Goal: Entertainment & Leisure: Consume media (video, audio)

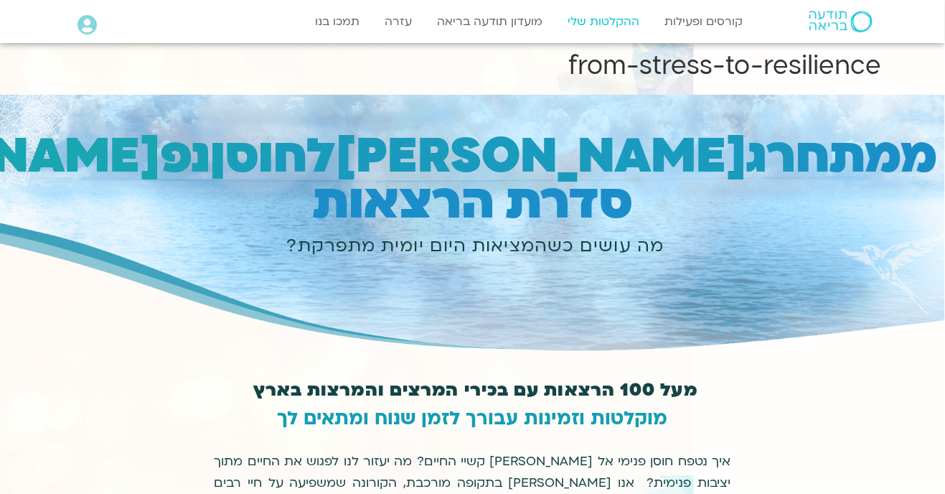
click at [616, 19] on link "ההקלטות שלי" at bounding box center [604, 21] width 86 height 27
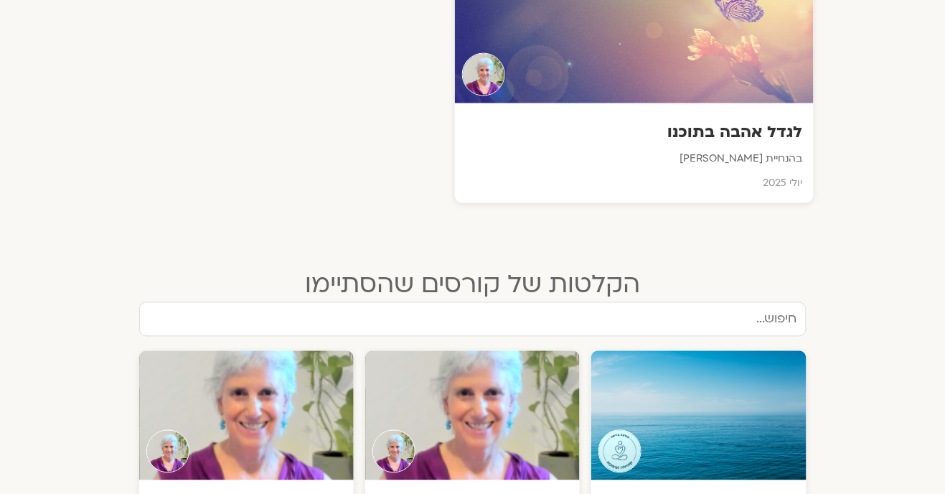
scroll to position [597, 0]
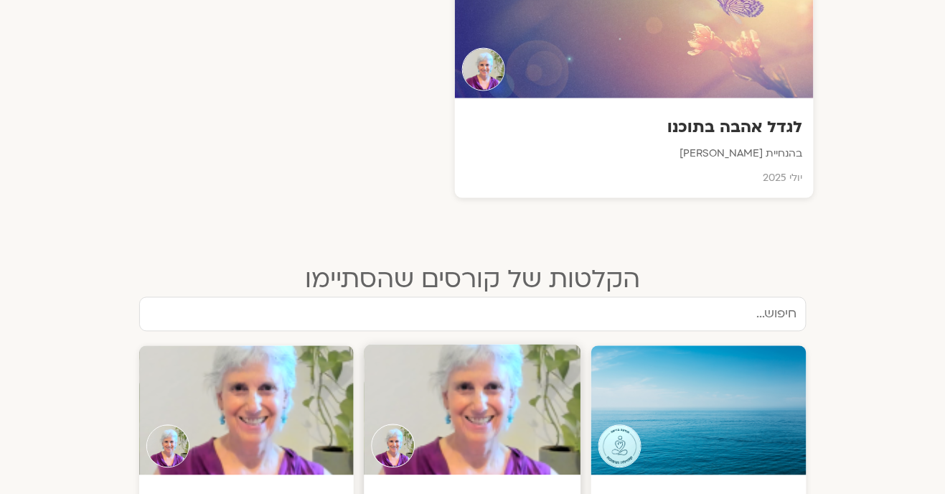
click at [482, 446] on div at bounding box center [472, 409] width 217 height 131
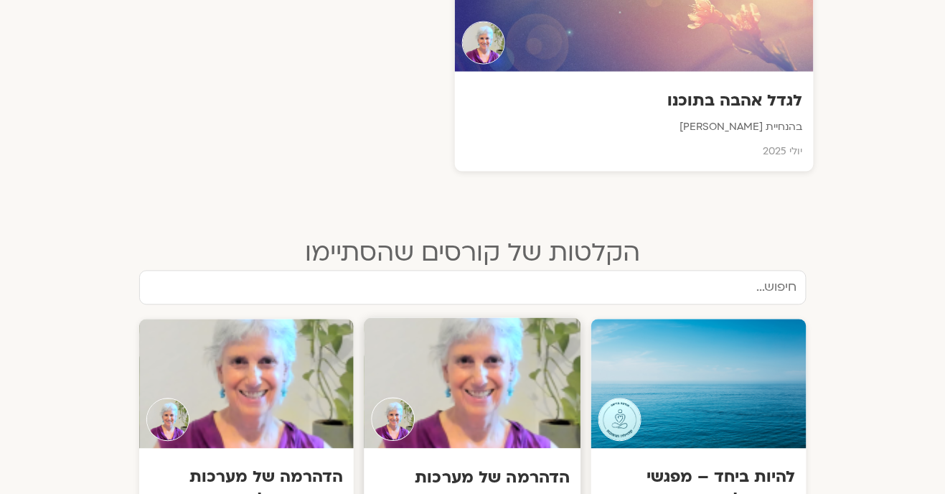
scroll to position [643, 0]
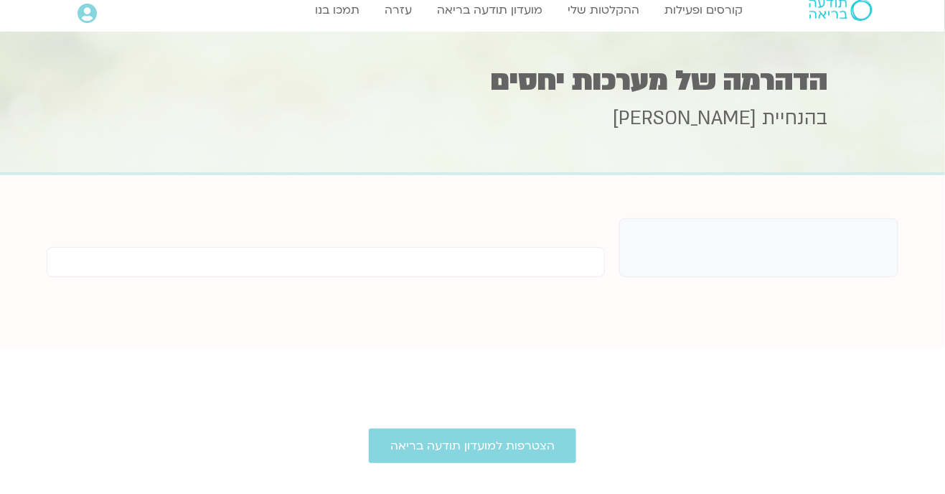
scroll to position [11, 0]
click at [748, 123] on span "[PERSON_NAME]" at bounding box center [685, 119] width 144 height 26
click at [799, 103] on div "בהנחיית סנדיה בר קמה" at bounding box center [473, 136] width 710 height 72
click at [725, 124] on span "[PERSON_NAME]" at bounding box center [685, 119] width 144 height 26
click at [817, 112] on span "בהנחיית" at bounding box center [795, 119] width 65 height 26
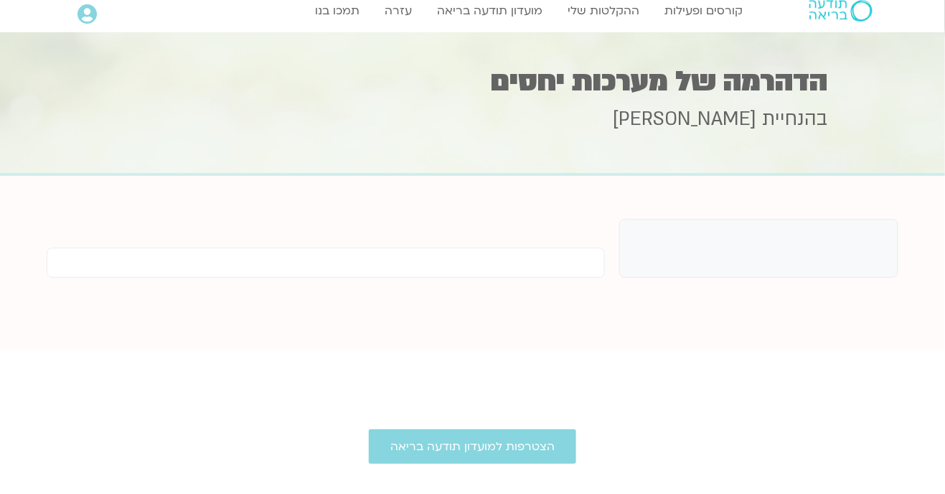
click at [561, 94] on h1 "הדהרמה של מערכות יחסים" at bounding box center [473, 81] width 710 height 28
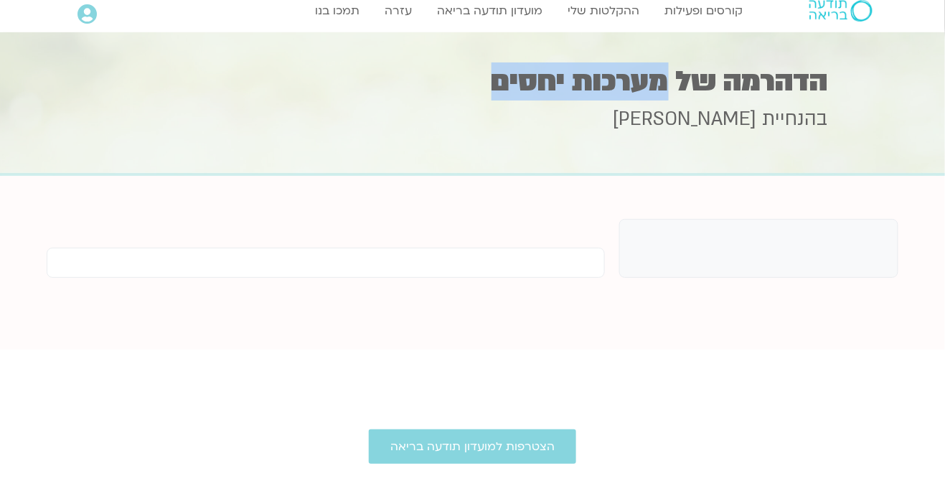
click at [648, 84] on h1 "הדהרמה של מערכות יחסים" at bounding box center [473, 81] width 710 height 28
click at [723, 90] on h1 "הדהרמה של מערכות יחסים" at bounding box center [473, 81] width 710 height 28
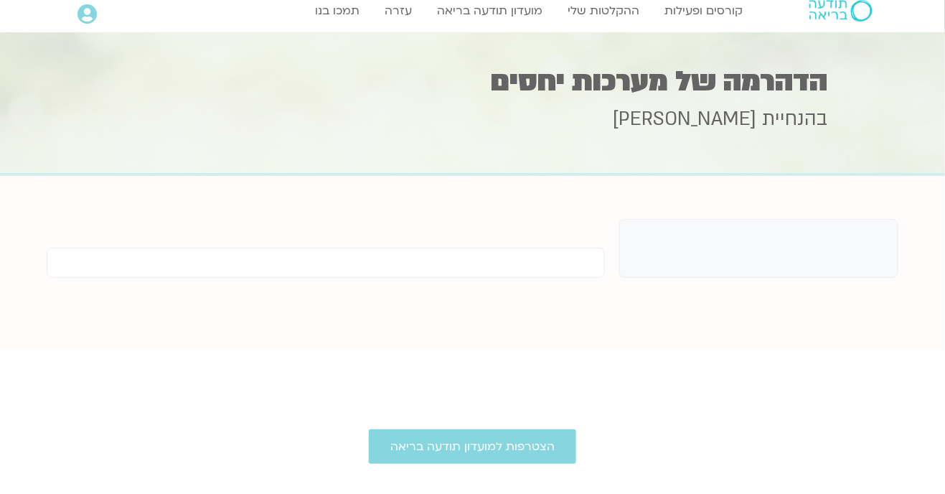
click at [794, 113] on span "בהנחיית" at bounding box center [795, 119] width 65 height 26
click at [710, 116] on span "[PERSON_NAME]" at bounding box center [685, 119] width 144 height 26
click at [615, 123] on h3 "בהנחיית סנדיה בר קמה" at bounding box center [473, 119] width 710 height 26
click at [558, 138] on div "בהנחיית סנדיה בר קמה" at bounding box center [473, 139] width 710 height 66
click at [888, 113] on div at bounding box center [472, 104] width 945 height 144
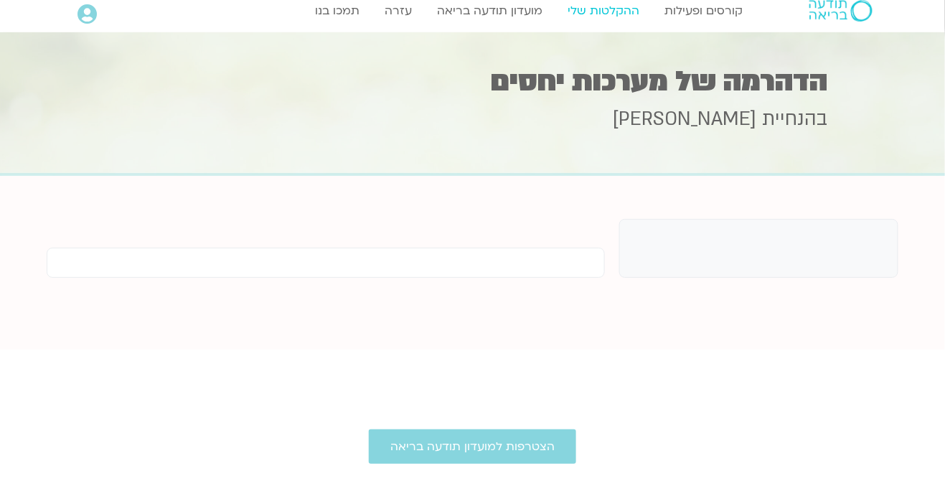
click at [611, 10] on link "ההקלטות שלי" at bounding box center [604, 10] width 86 height 27
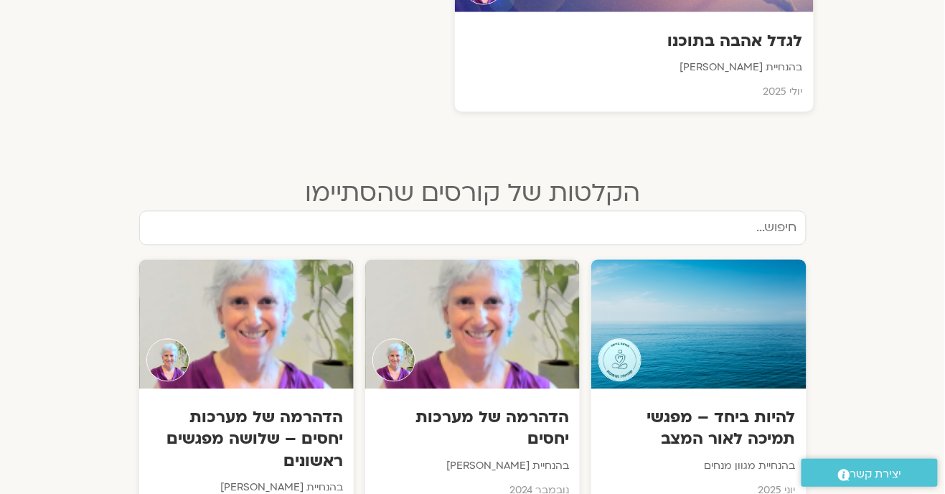
scroll to position [687, 0]
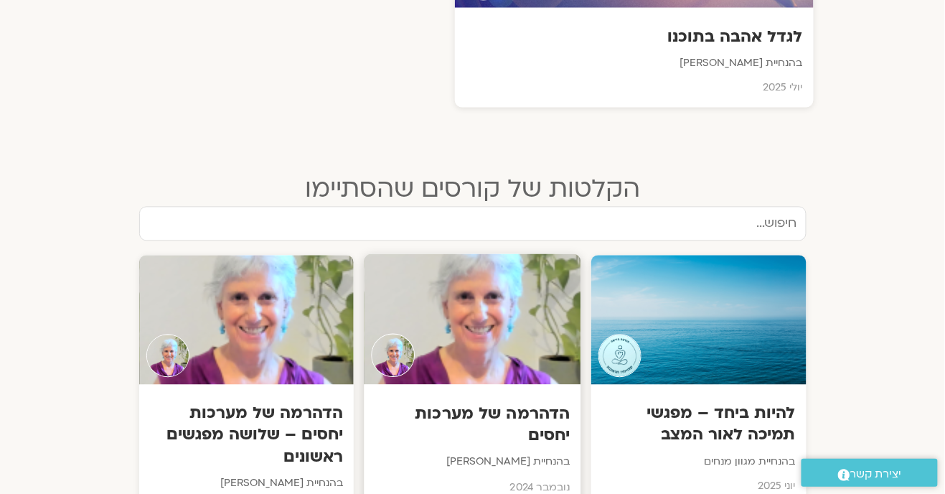
click at [456, 412] on h3 "הדהרמה של מערכות יחסים" at bounding box center [472, 425] width 195 height 44
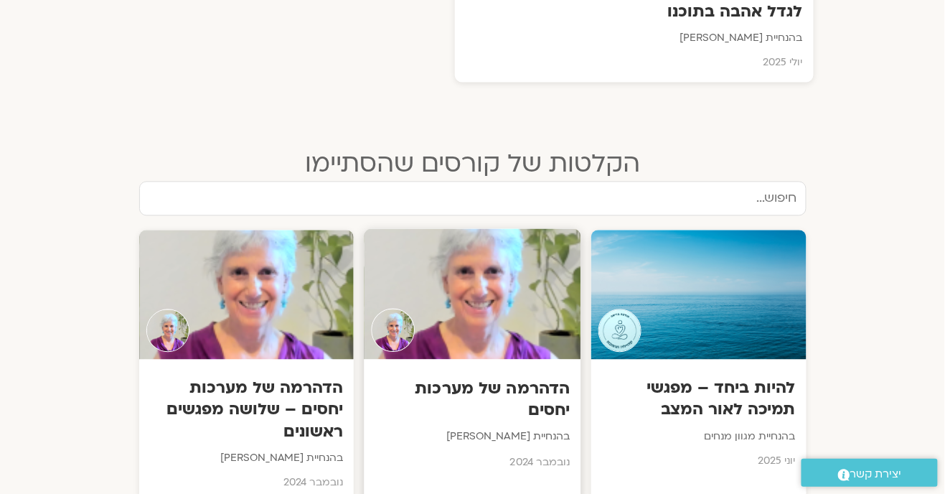
scroll to position [733, 0]
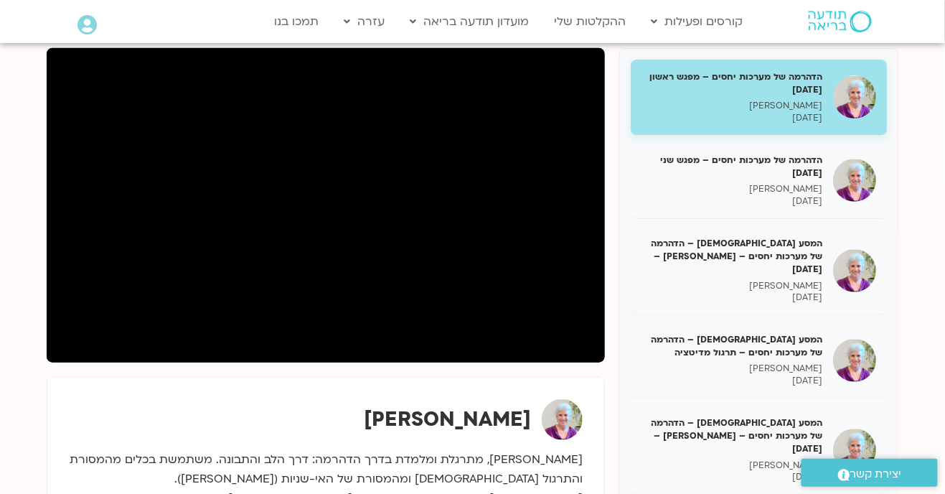
scroll to position [183, 0]
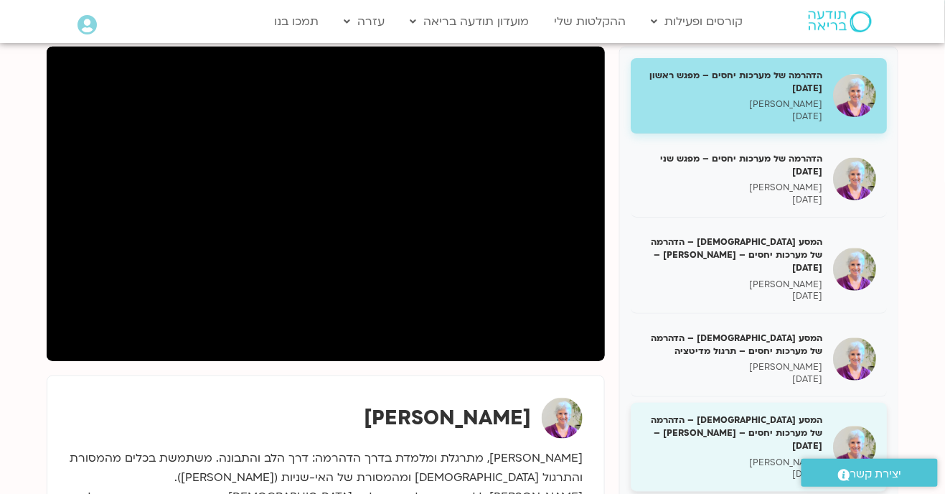
click at [838, 410] on div "המסע [DEMOGRAPHIC_DATA] – הדהרמה של מערכות יחסים – [PERSON_NAME] – [DATE] [PERS…" at bounding box center [759, 447] width 256 height 89
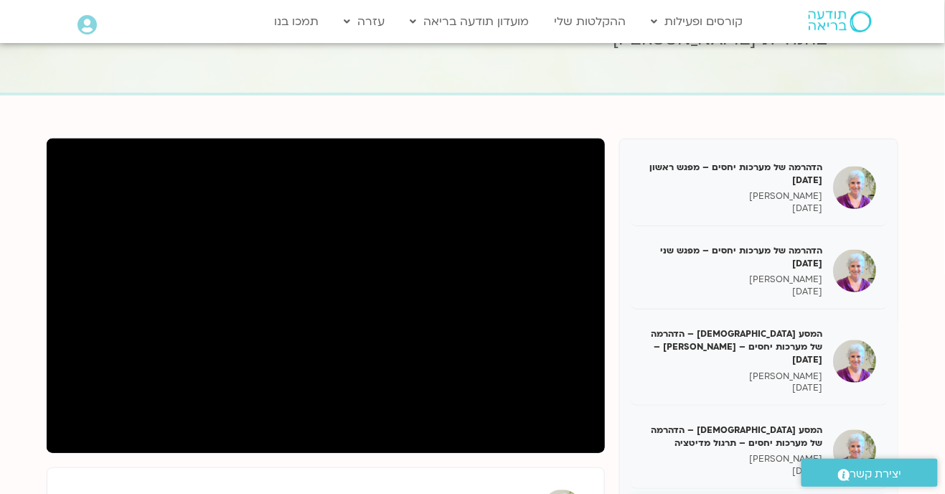
scroll to position [90, 0]
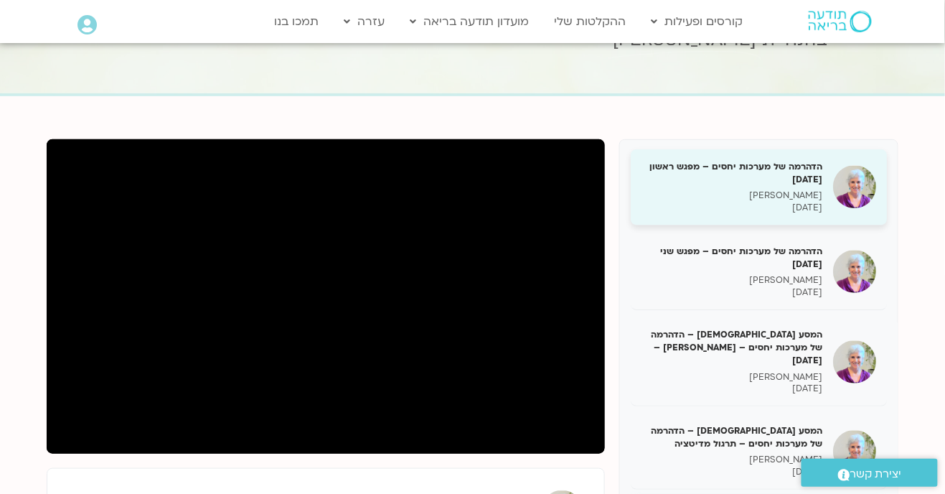
click at [750, 197] on p "[PERSON_NAME]" at bounding box center [731, 195] width 181 height 12
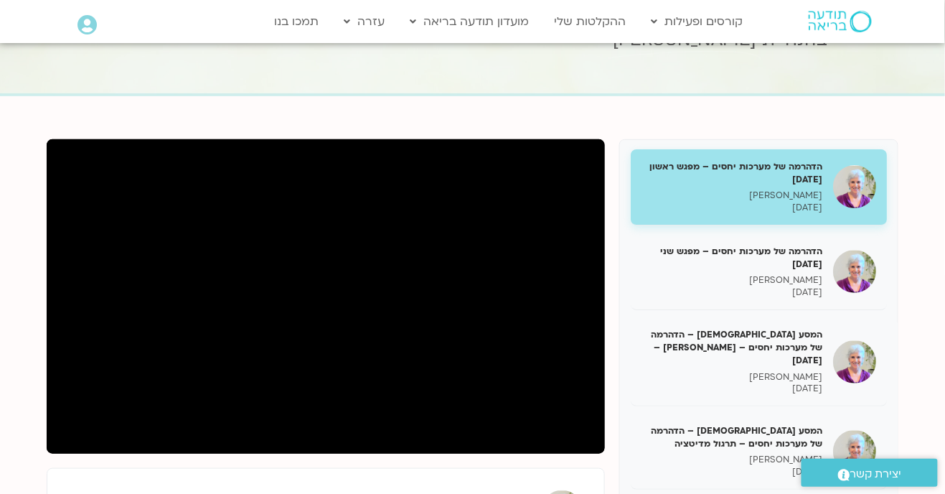
scroll to position [88, 0]
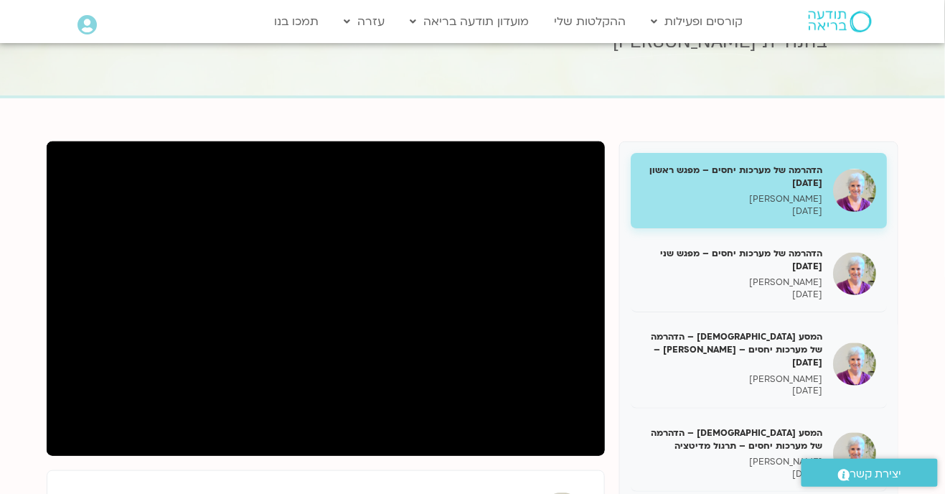
click at [941, 375] on section "הדהרמה של מערכות יחסים – מפגש ראשון [DATE] [PERSON_NAME] [DATE] הדהרמה של מערכו…" at bounding box center [472, 428] width 945 height 660
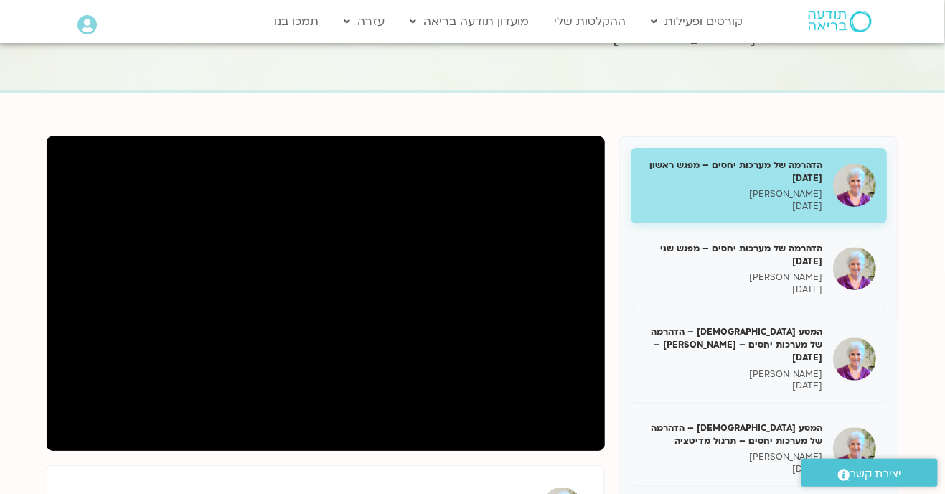
scroll to position [98, 0]
